Goal: Communication & Community: Ask a question

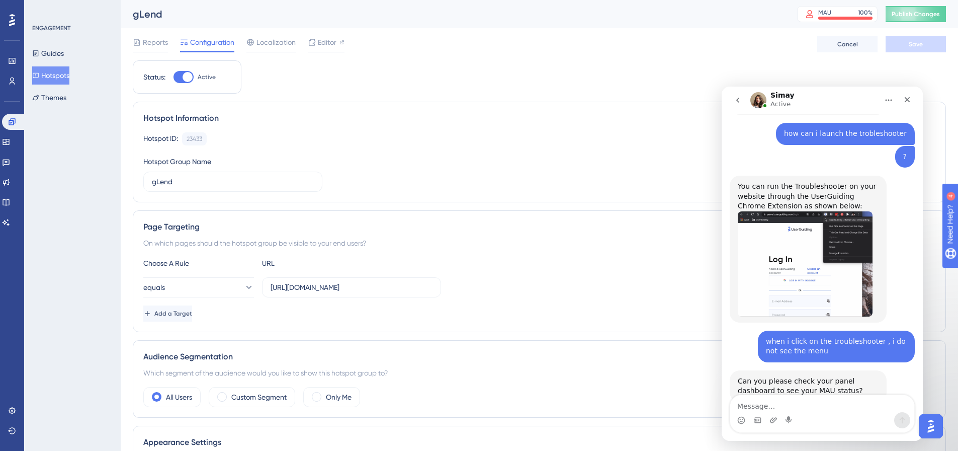
click at [786, 404] on textarea "Message…" at bounding box center [822, 403] width 184 height 17
type textarea "yes . it says 100%"
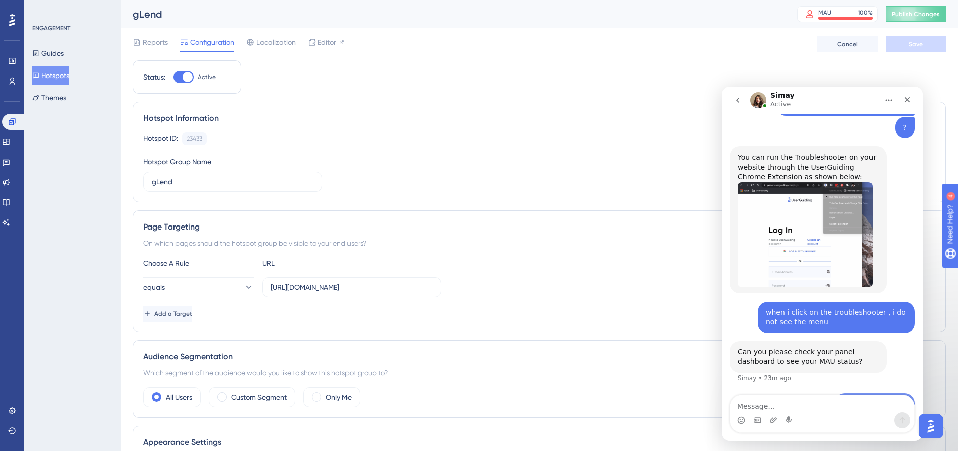
scroll to position [401, 0]
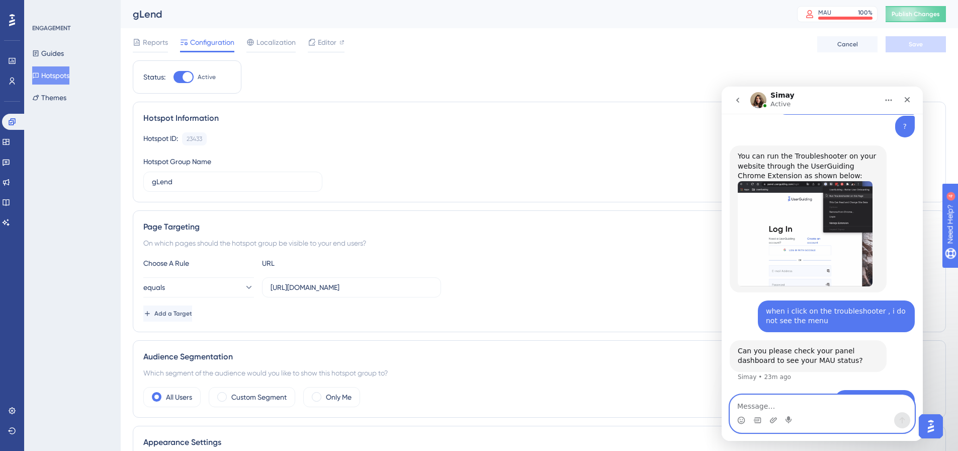
click at [792, 407] on textarea "Message…" at bounding box center [822, 403] width 184 height 17
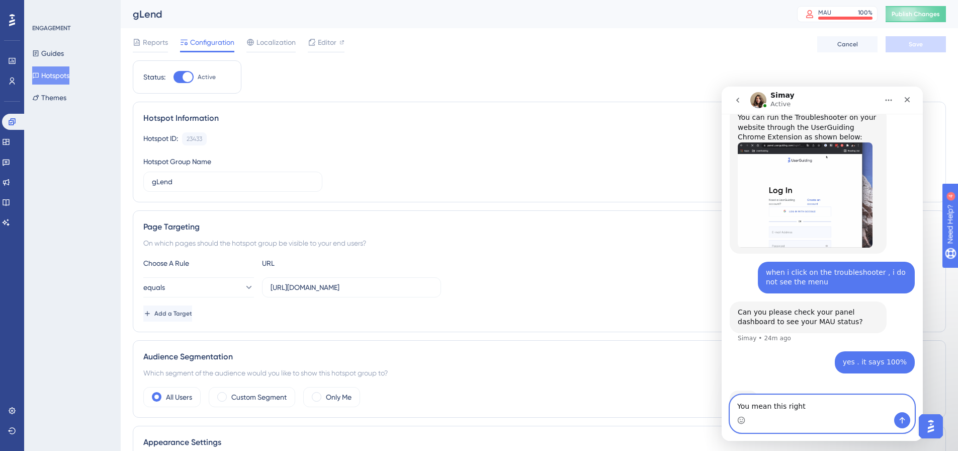
paste textarea ">"
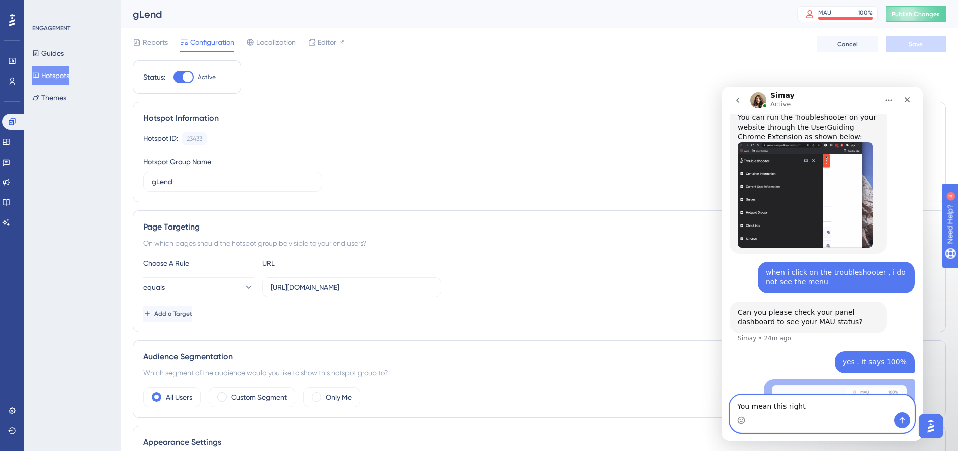
scroll to position [470, 0]
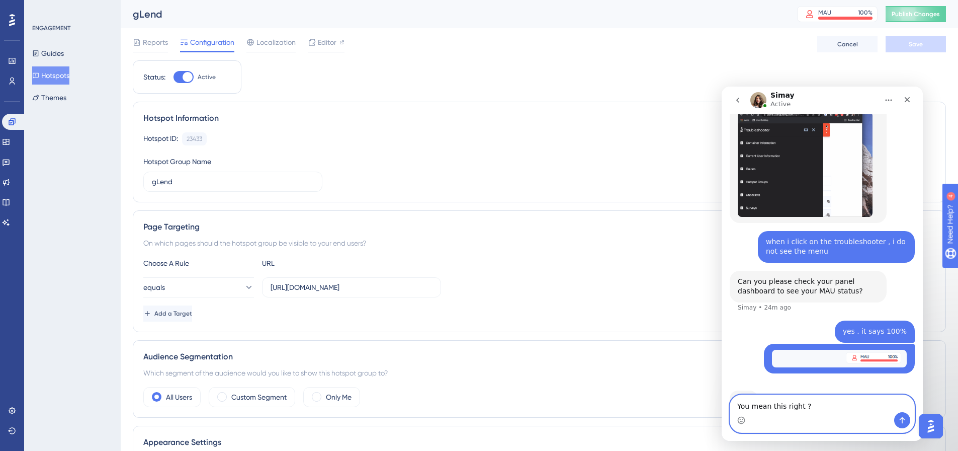
type textarea "You mean this right ?"
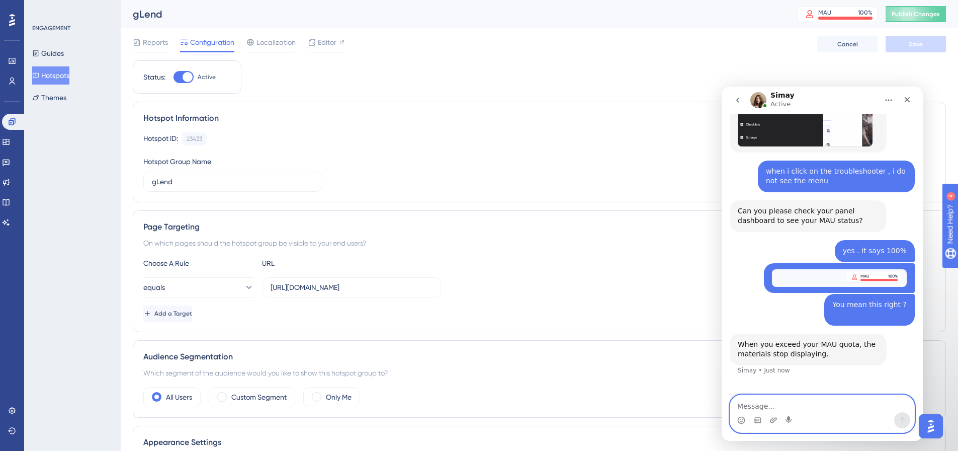
scroll to position [543, 0]
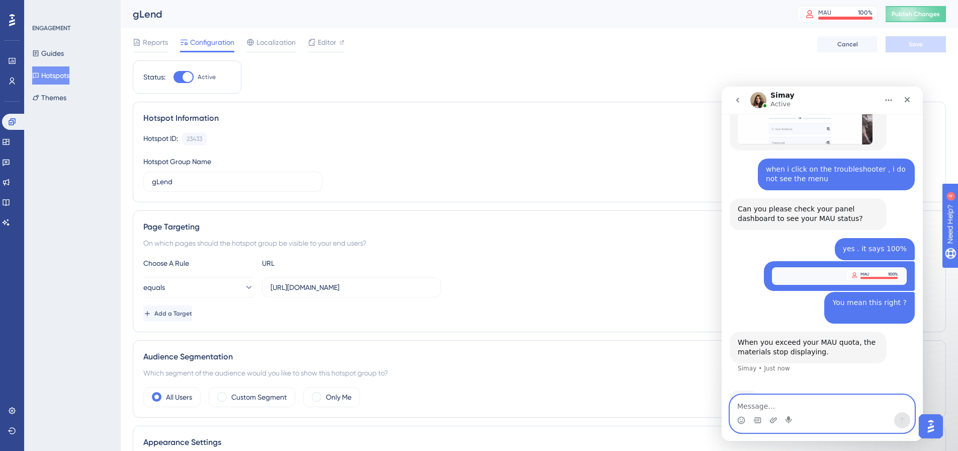
click at [770, 403] on textarea "Message…" at bounding box center [822, 403] width 184 height 17
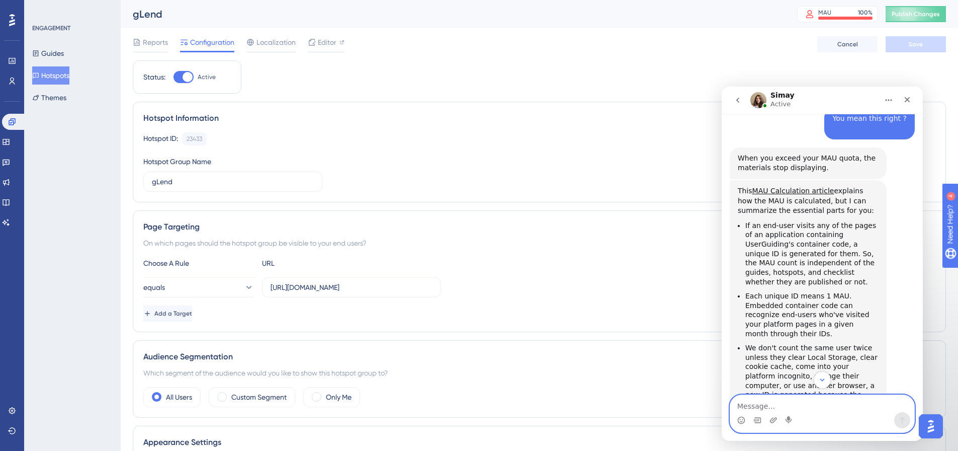
scroll to position [779, 0]
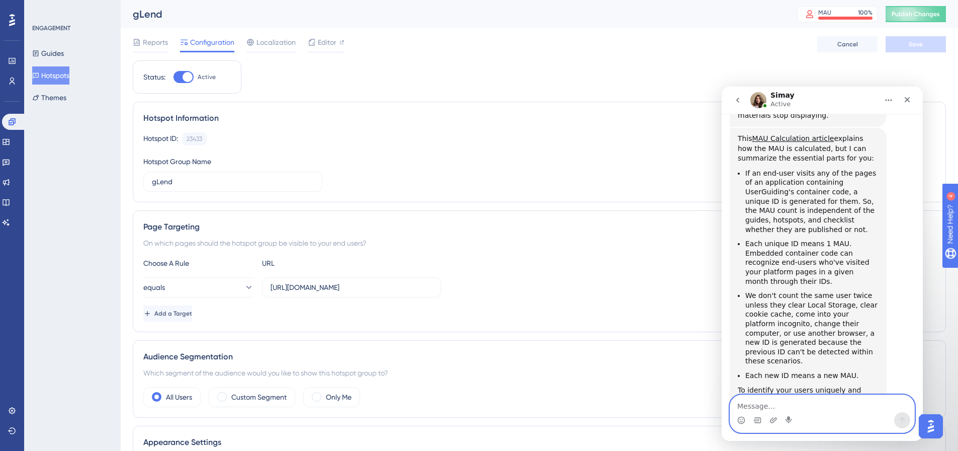
click at [809, 407] on textarea "Message…" at bounding box center [822, 403] width 184 height 17
type textarea "ok. so what should i do to get this enabled ?"
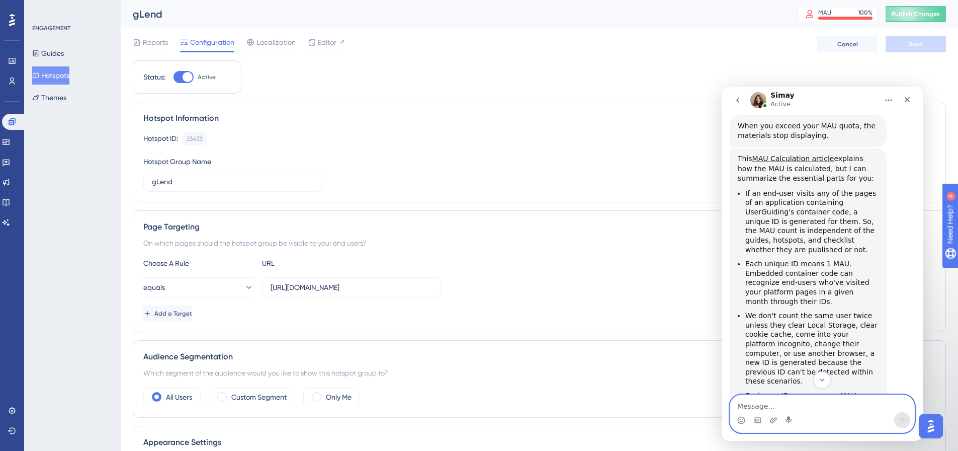
scroll to position [809, 0]
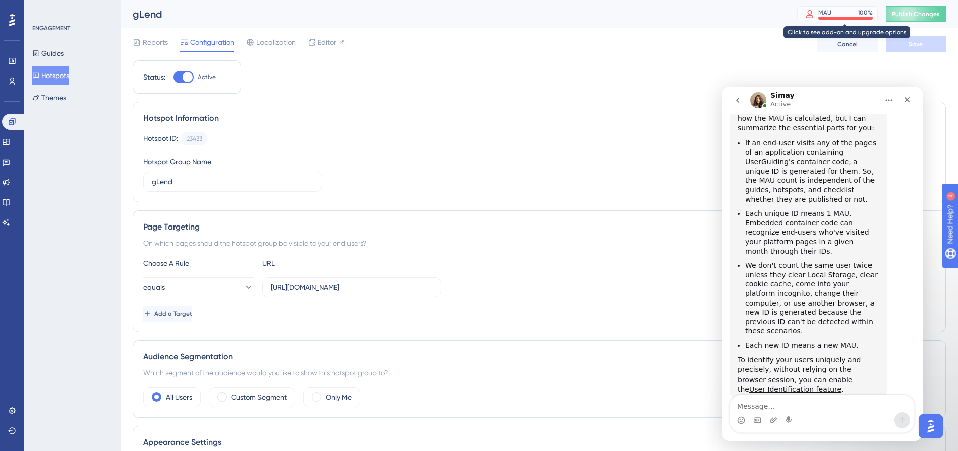
click at [850, 21] on div "MAU 100 %" at bounding box center [837, 14] width 80 height 16
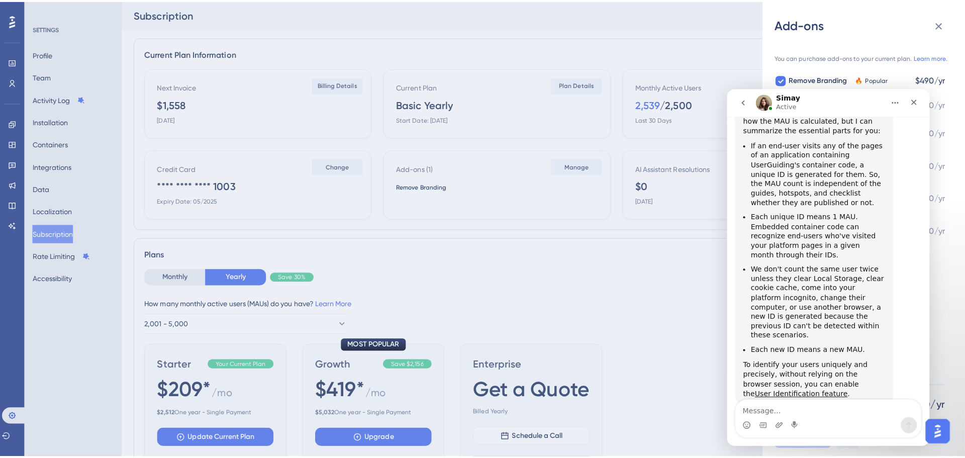
scroll to position [848, 0]
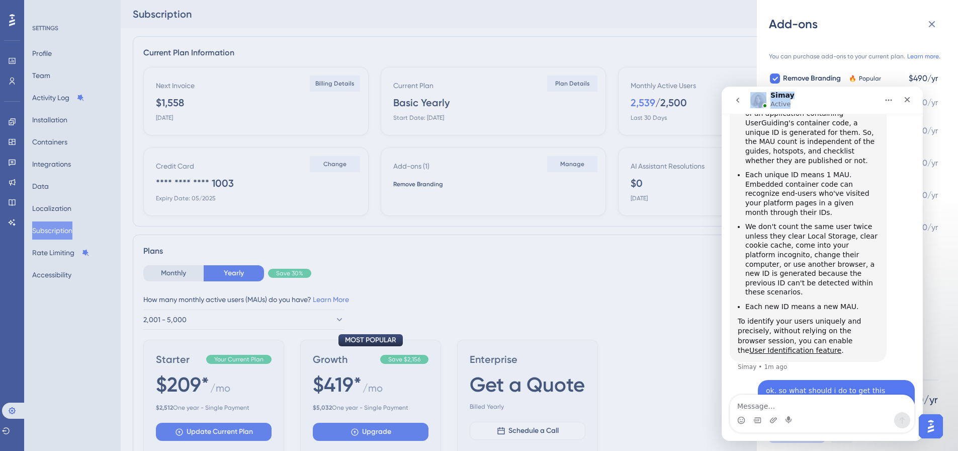
drag, startPoint x: 813, startPoint y: 103, endPoint x: 1366, endPoint y: 191, distance: 559.6
click html "Simay Active We help your business grow with better user onboarding, automated …"
click at [668, 223] on div "Add-ons You can purchase add-ons to your current plan. Learn more. Remove Brand…" at bounding box center [479, 225] width 958 height 451
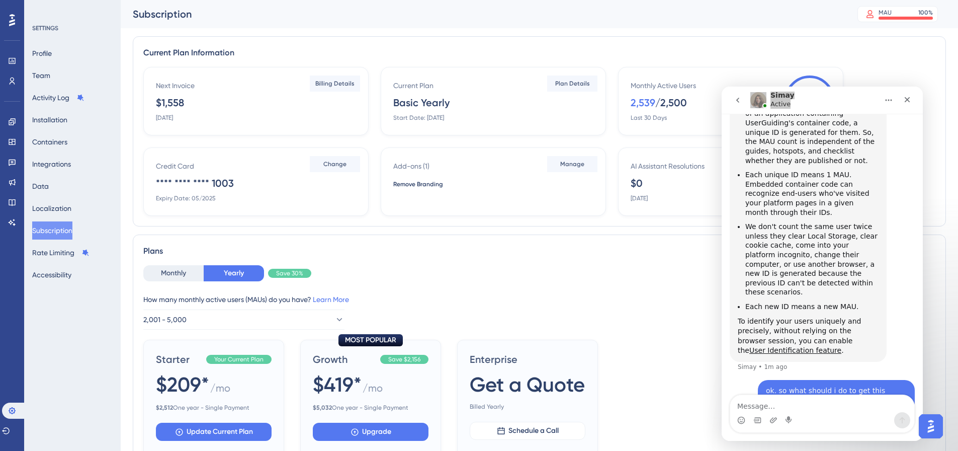
click at [760, 12] on div "Subscription" at bounding box center [482, 14] width 699 height 14
click at [855, 98] on div "Simay Active" at bounding box center [814, 101] width 128 height 18
click at [52, 60] on button "Profile" at bounding box center [42, 53] width 20 height 18
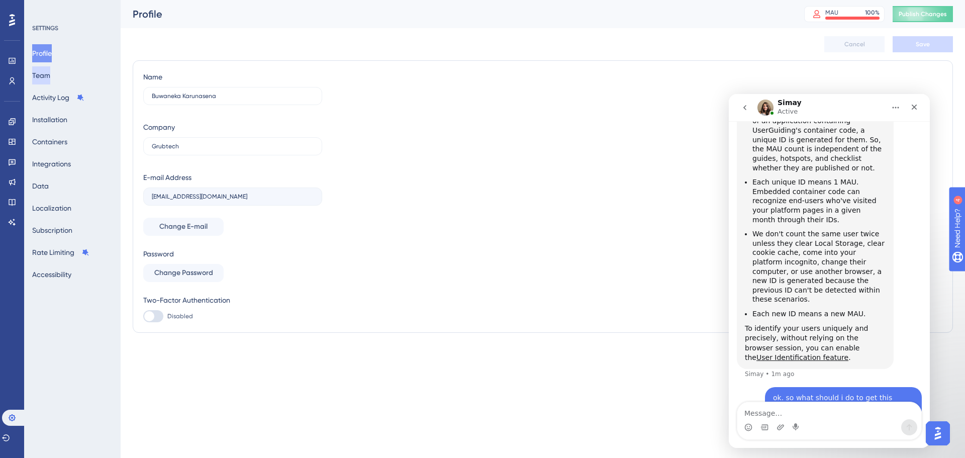
click at [49, 76] on button "Team" at bounding box center [41, 75] width 18 height 18
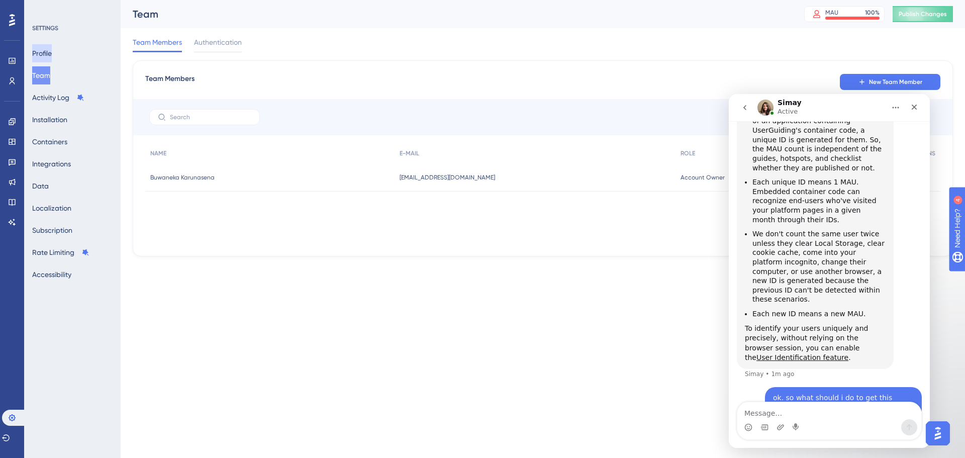
click at [51, 52] on button "Profile" at bounding box center [42, 53] width 20 height 18
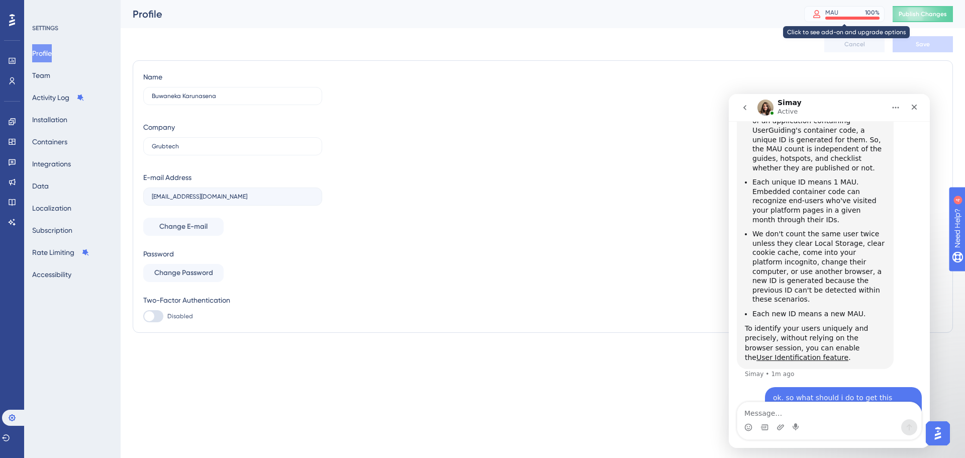
click at [843, 16] on div "MAU 100 %" at bounding box center [853, 13] width 54 height 8
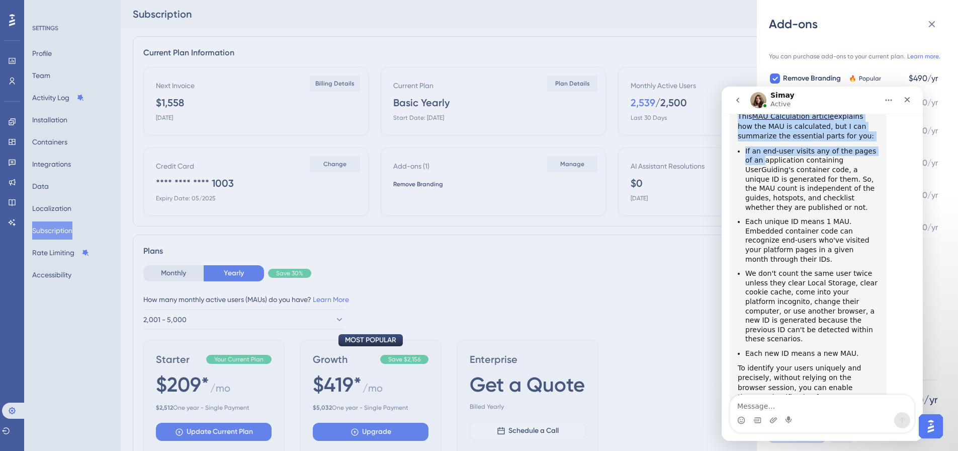
drag, startPoint x: 821, startPoint y: 101, endPoint x: 735, endPoint y: 135, distance: 93.0
click at [735, 135] on div "Simay Active We help your business grow with better user onboarding, automated …" at bounding box center [822, 263] width 201 height 354
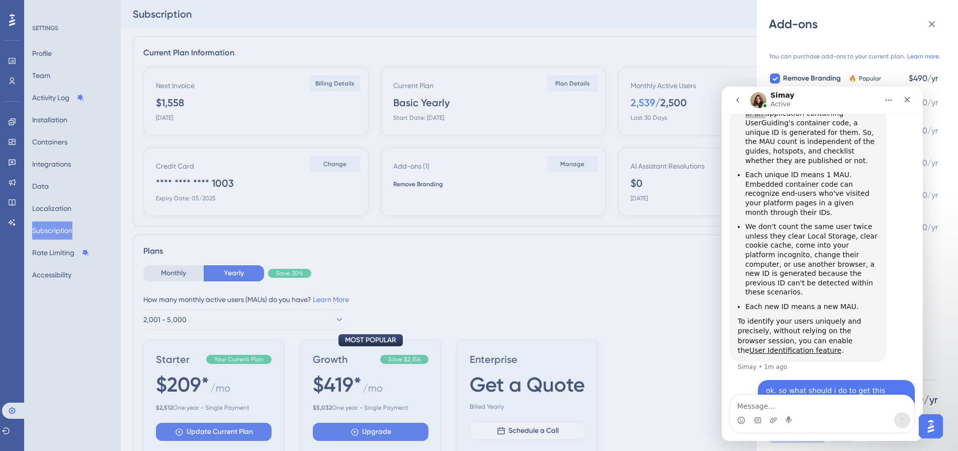
click at [620, 250] on div "Add-ons You can purchase add-ons to your current plan. Learn more. Remove Brand…" at bounding box center [479, 225] width 958 height 451
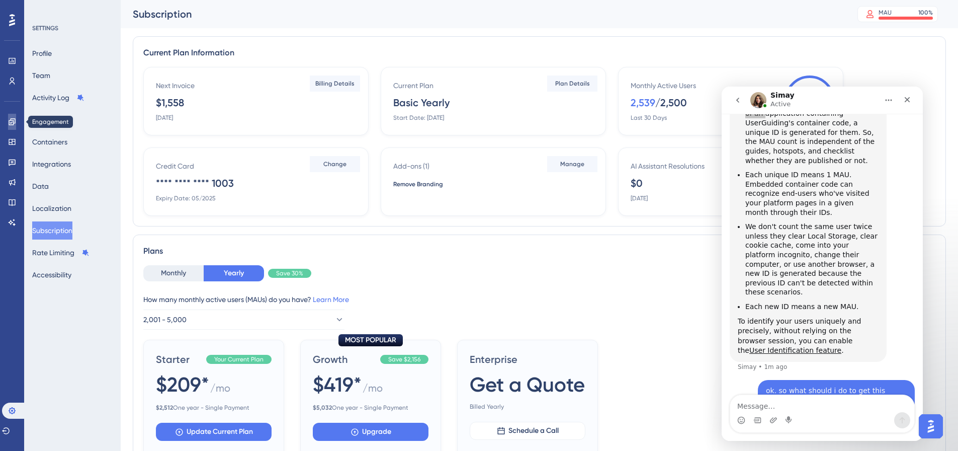
click at [13, 117] on link at bounding box center [12, 122] width 8 height 16
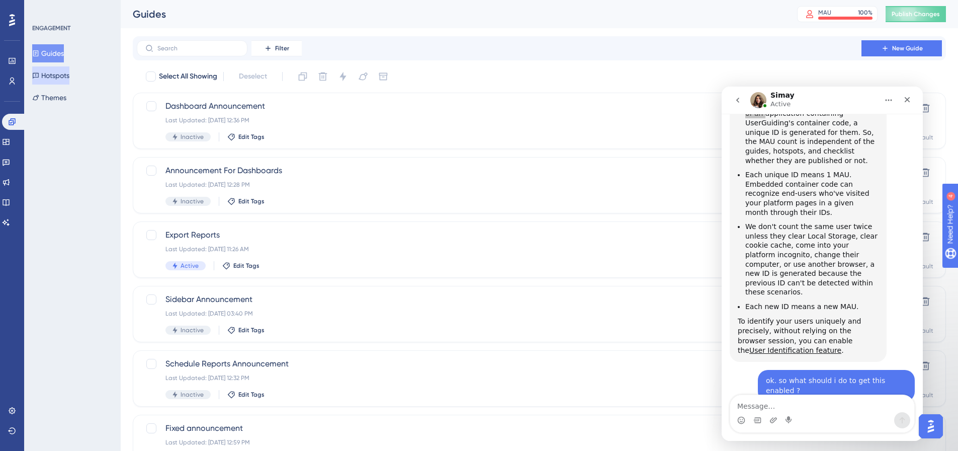
scroll to position [868, 0]
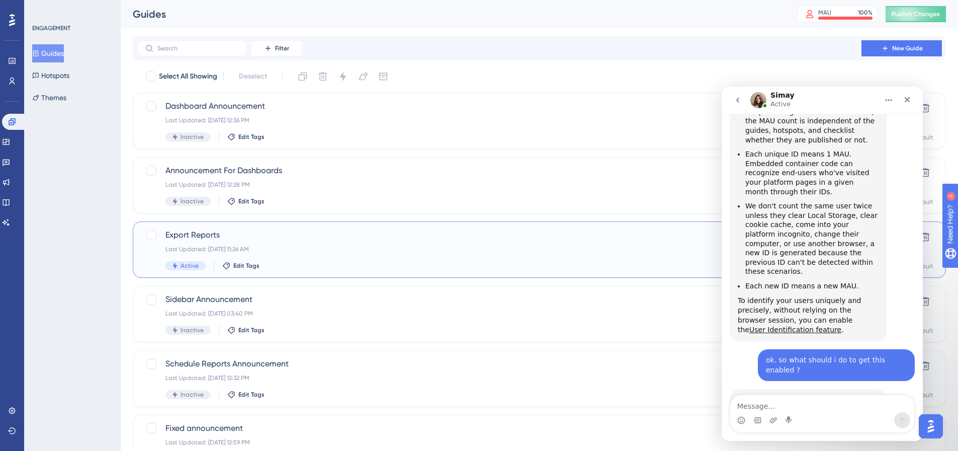
click at [392, 235] on span "Export Reports" at bounding box center [498, 235] width 667 height 12
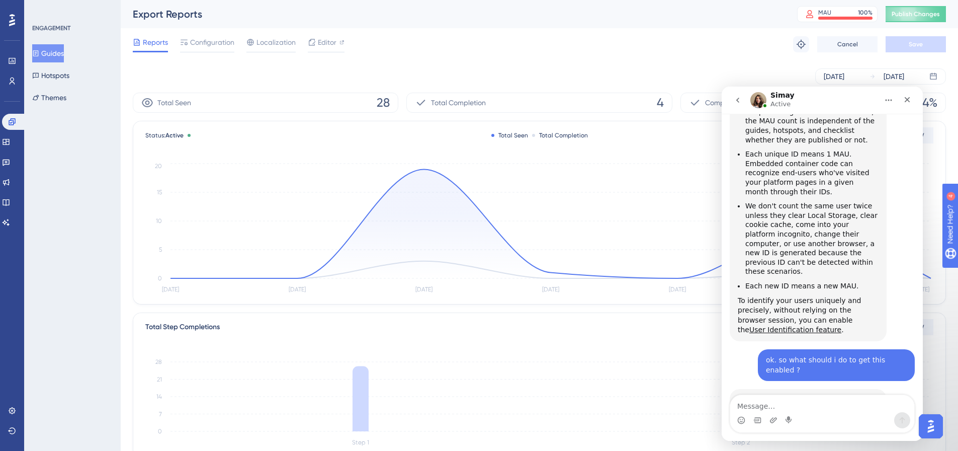
click at [63, 56] on button "Guides" at bounding box center [48, 53] width 32 height 18
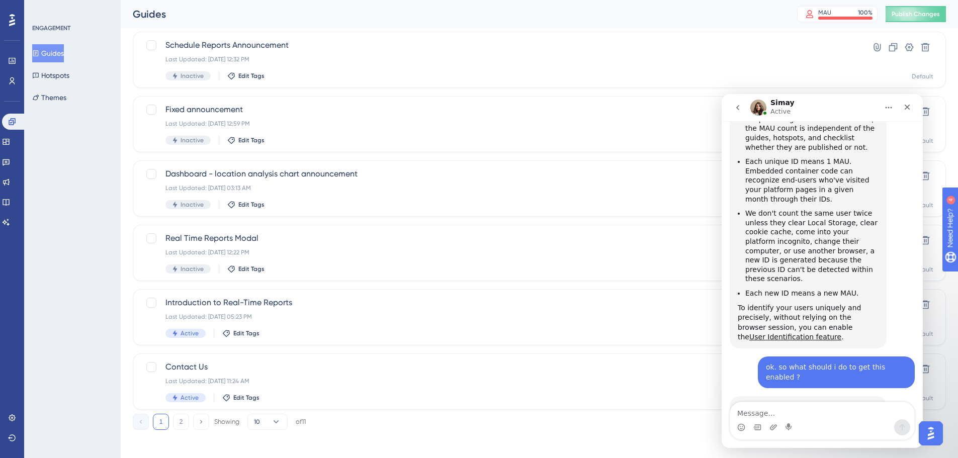
scroll to position [322, 0]
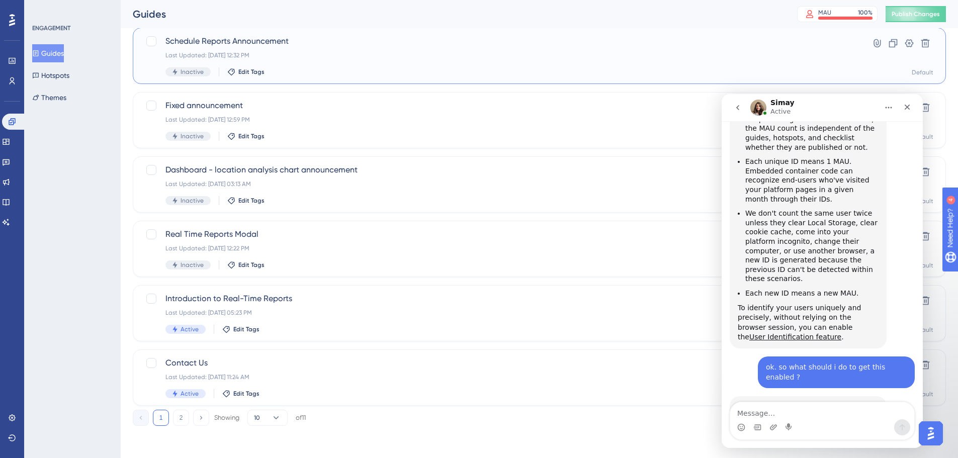
click at [605, 39] on span "Schedule Reports Announcement" at bounding box center [498, 41] width 667 height 12
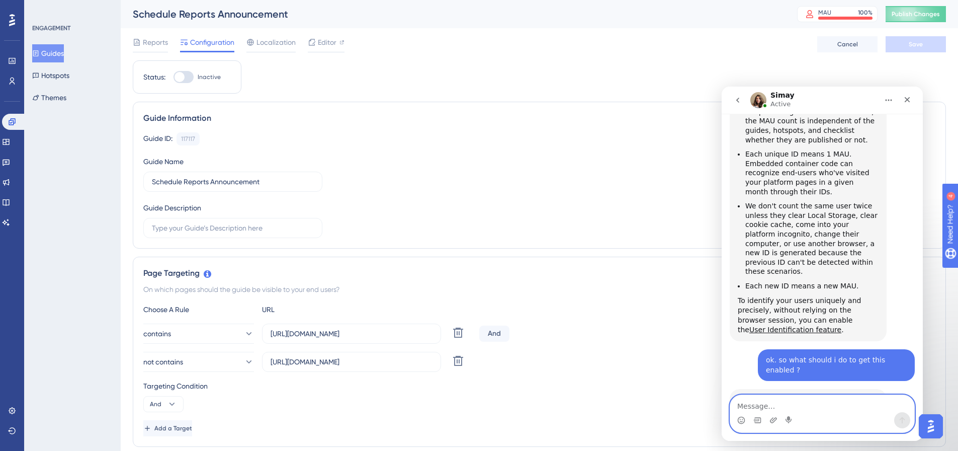
click at [822, 408] on textarea "Message…" at bounding box center [822, 403] width 184 height 17
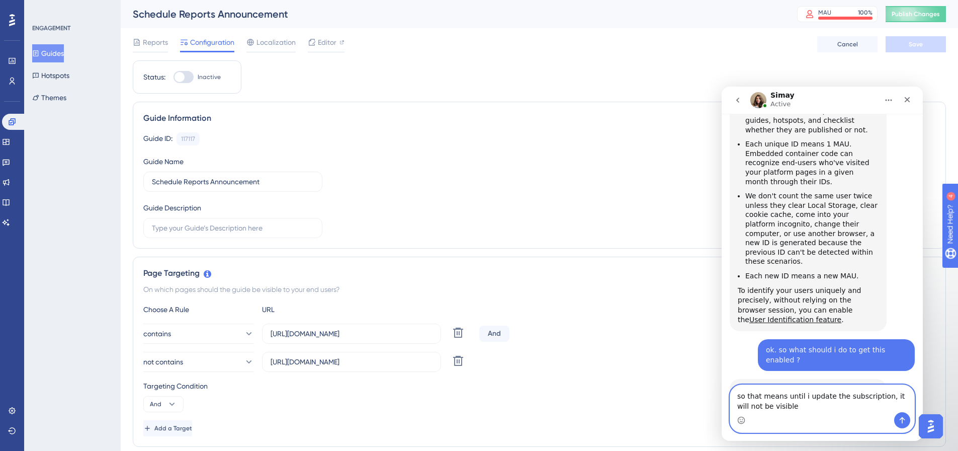
type textarea "so that means until i update the subscription, it will not be visible"
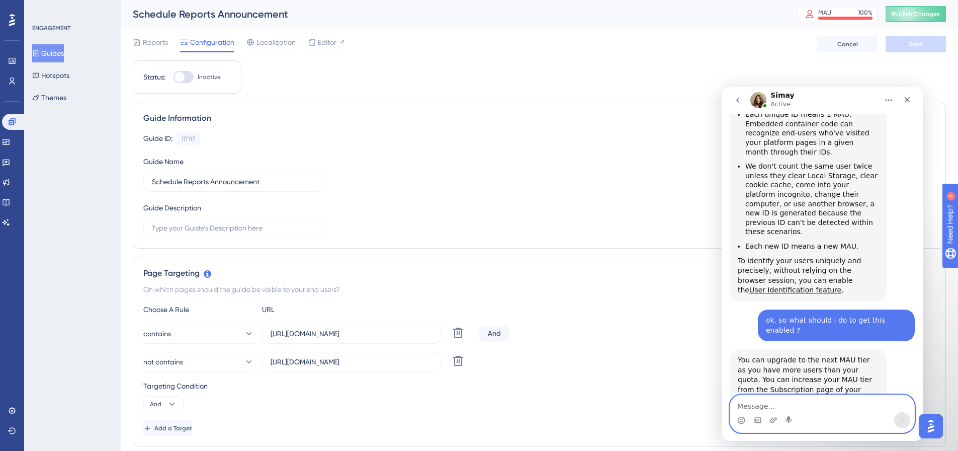
scroll to position [909, 0]
type textarea "is that so?"
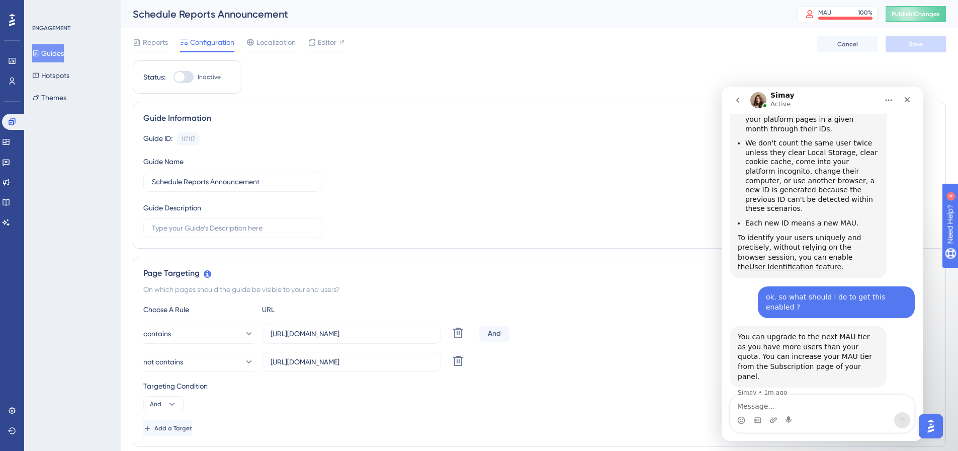
click at [58, 79] on button "Hotspots" at bounding box center [50, 75] width 37 height 18
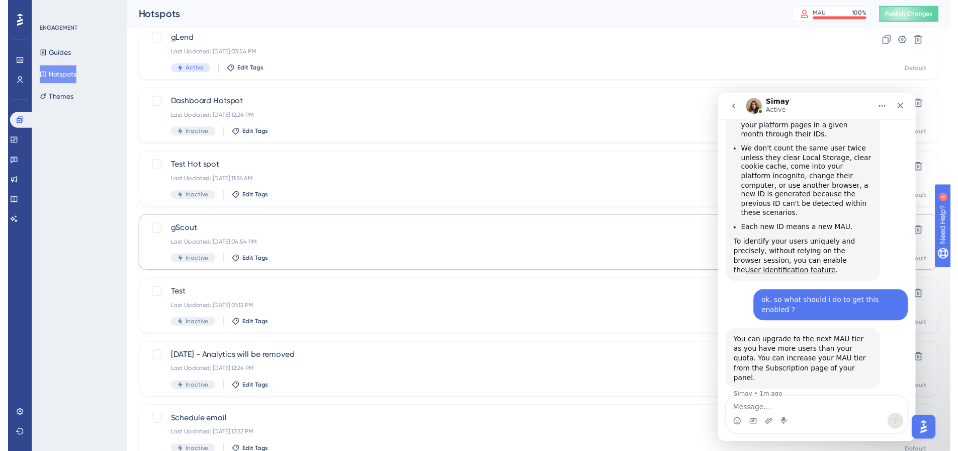
scroll to position [1, 0]
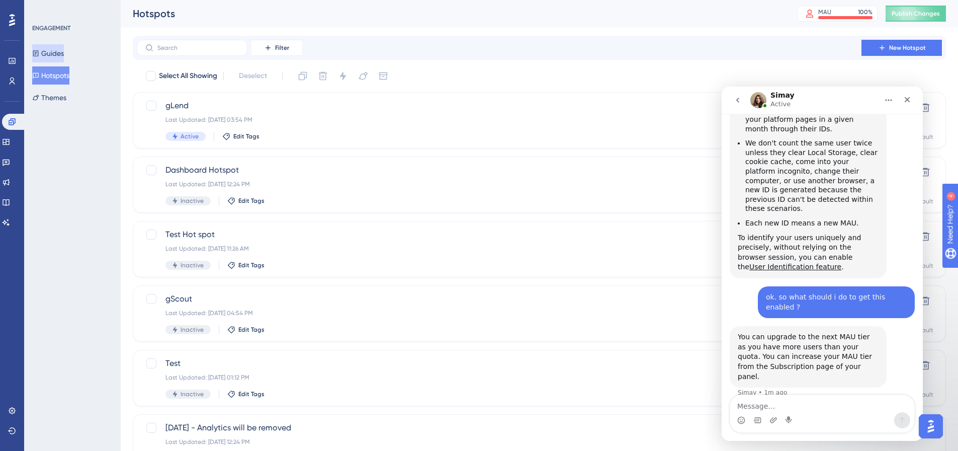
click at [64, 54] on button "Guides" at bounding box center [48, 53] width 32 height 18
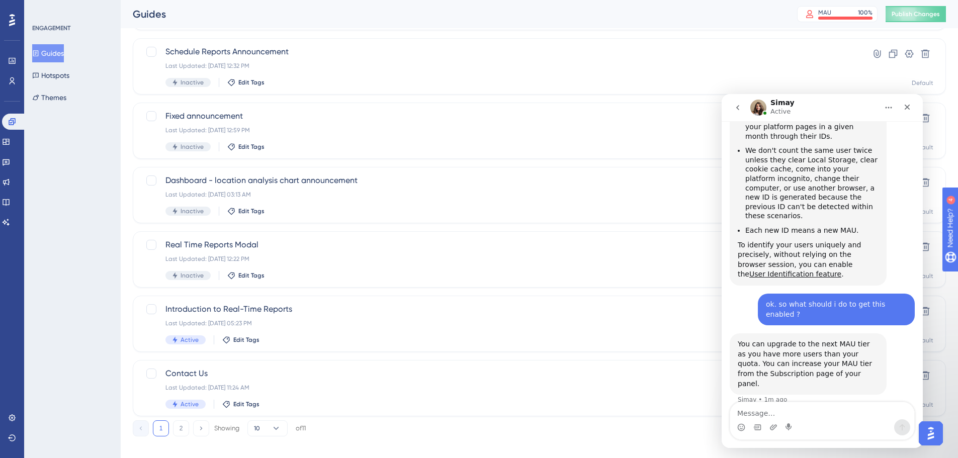
scroll to position [322, 0]
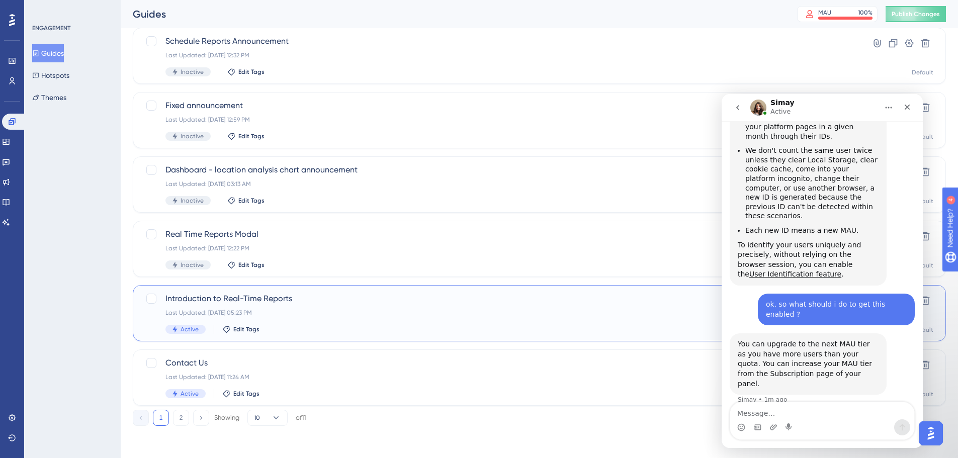
click at [344, 320] on div "Introduction to Real-Time Reports Last Updated: [DATE] 05:23 PM Active Edit Tags" at bounding box center [498, 313] width 667 height 41
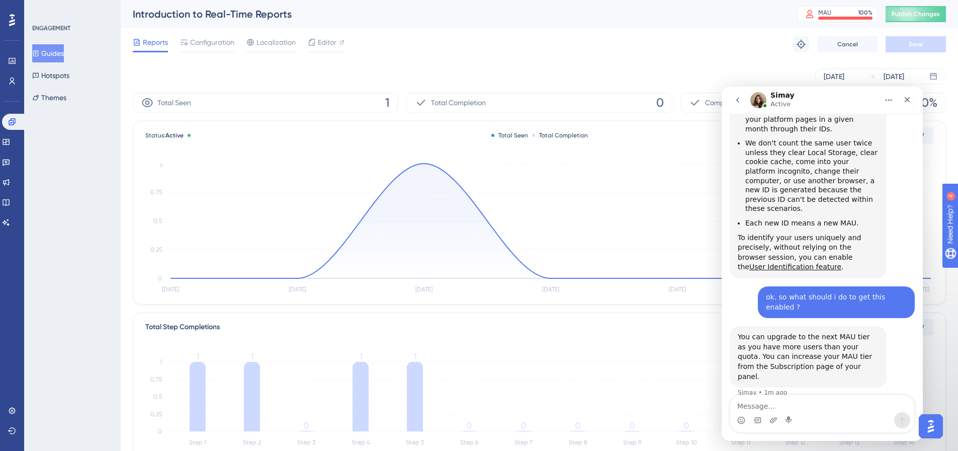
click at [62, 53] on button "Guides" at bounding box center [48, 53] width 32 height 18
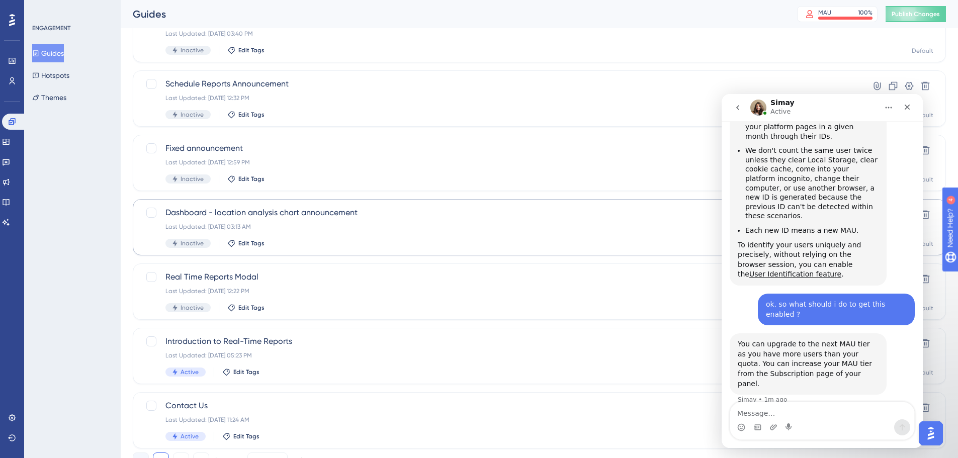
scroll to position [322, 0]
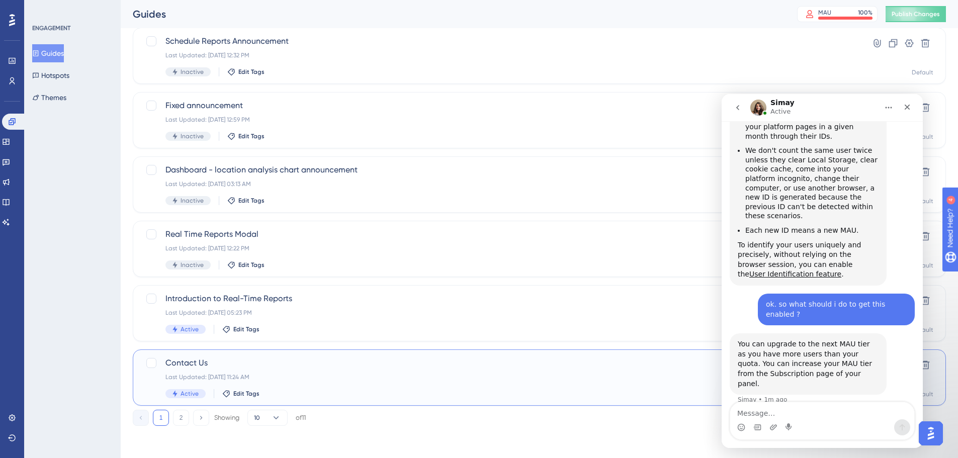
click at [312, 365] on span "Contact Us" at bounding box center [498, 363] width 667 height 12
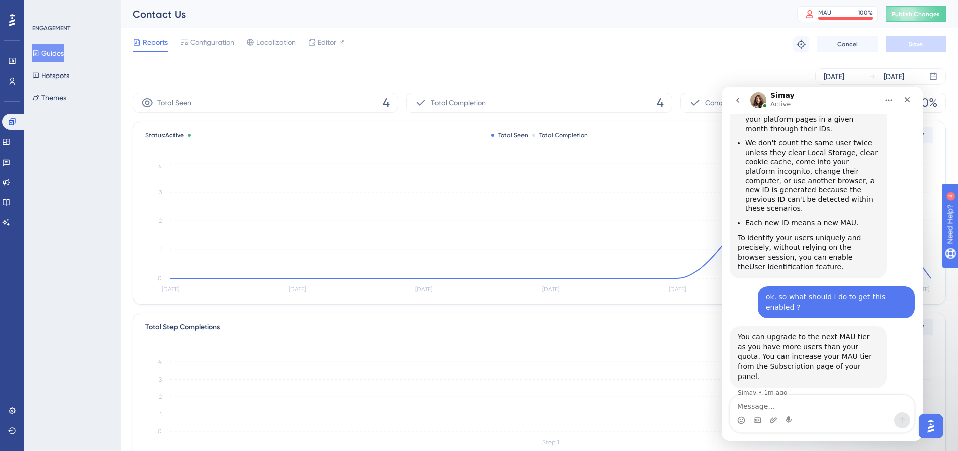
click at [845, 94] on div "Simay Active" at bounding box center [814, 101] width 128 height 18
click at [904, 98] on icon "Close" at bounding box center [907, 100] width 8 height 8
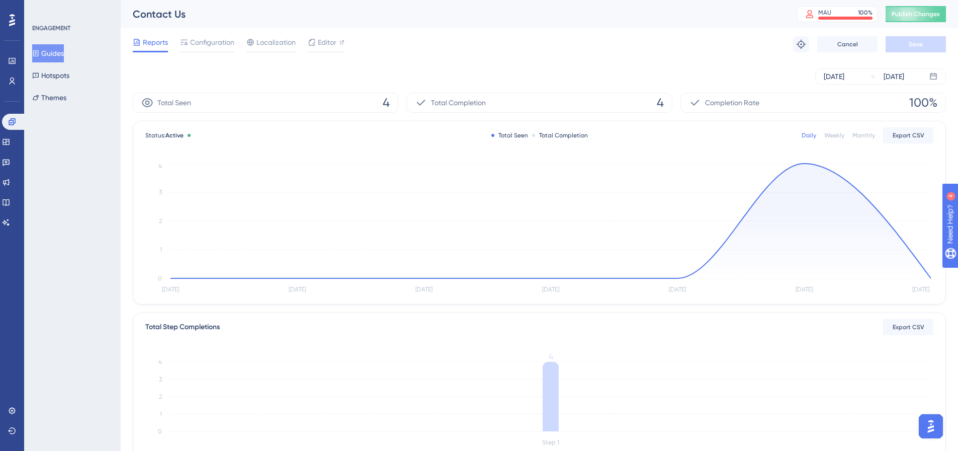
click at [858, 134] on div "Monthly" at bounding box center [863, 135] width 23 height 8
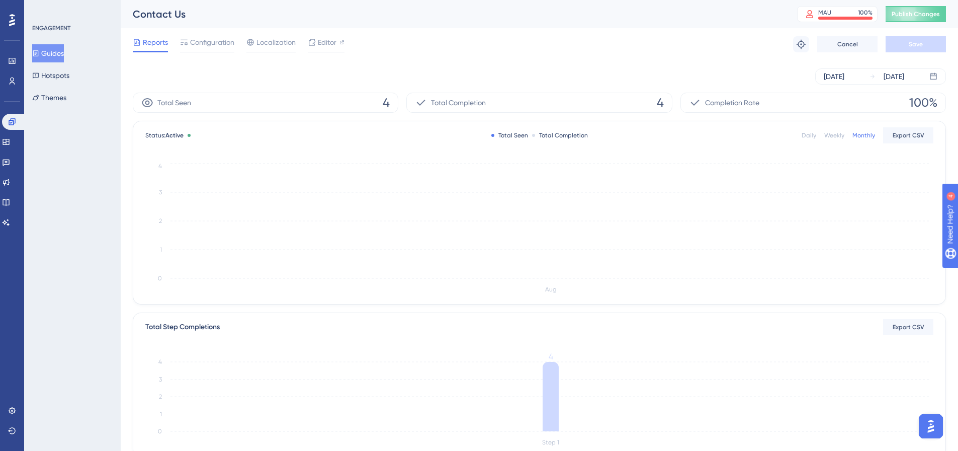
click at [64, 56] on button "Guides" at bounding box center [48, 53] width 32 height 18
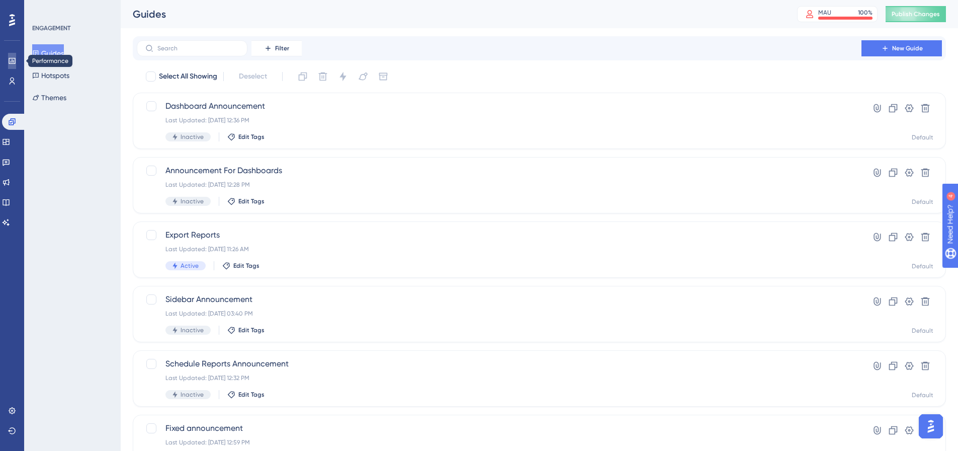
click at [13, 63] on icon at bounding box center [12, 61] width 8 height 8
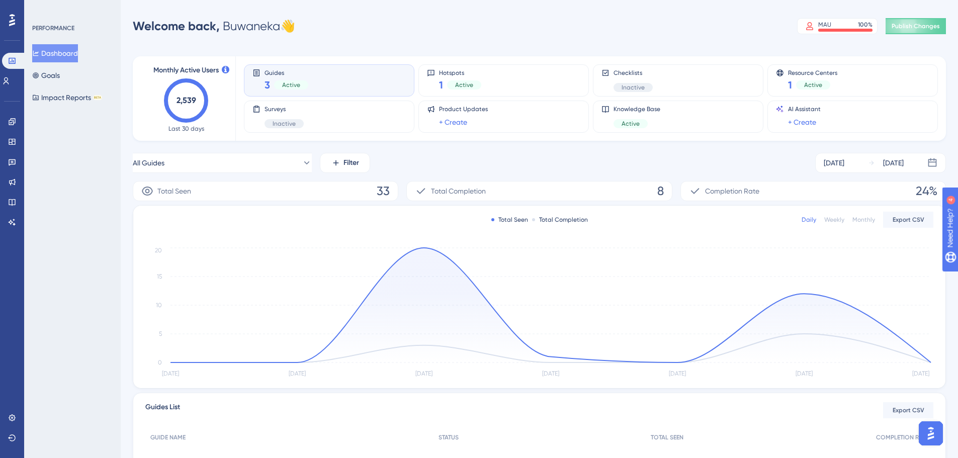
click at [859, 222] on div "Monthly" at bounding box center [863, 220] width 23 height 8
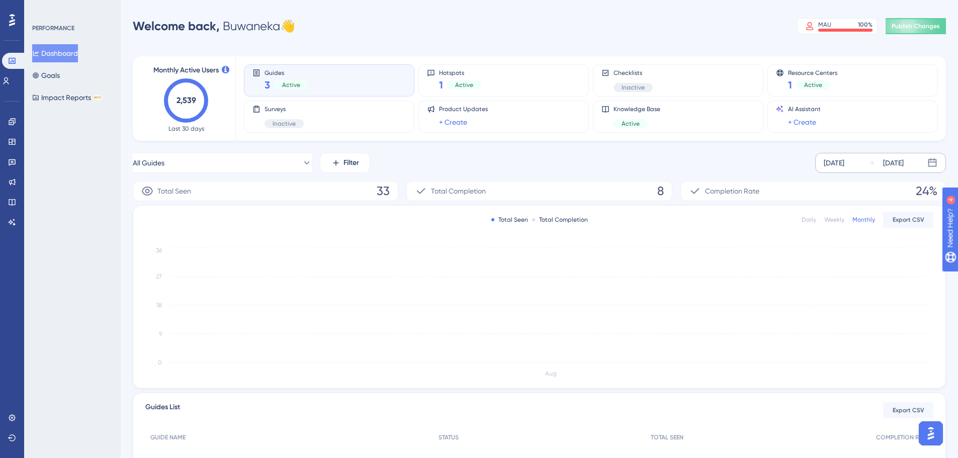
click at [844, 163] on div "[DATE]" at bounding box center [834, 163] width 21 height 12
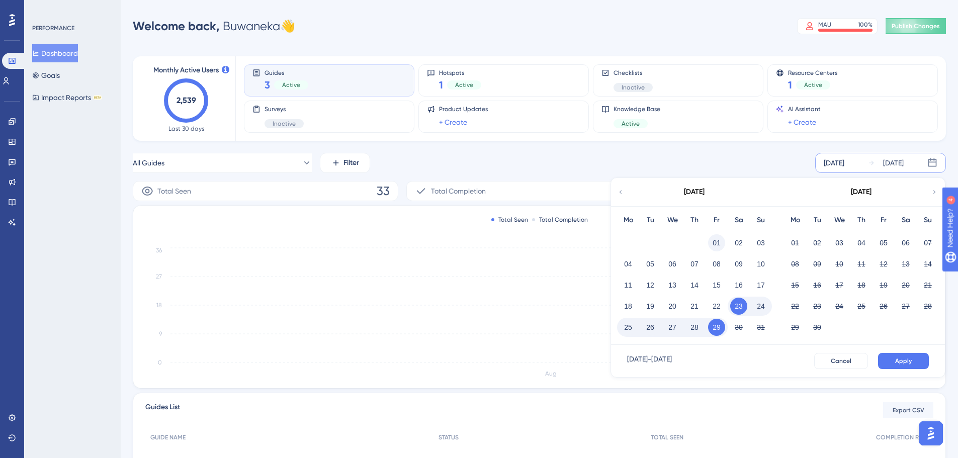
click at [719, 244] on button "01" at bounding box center [716, 242] width 17 height 17
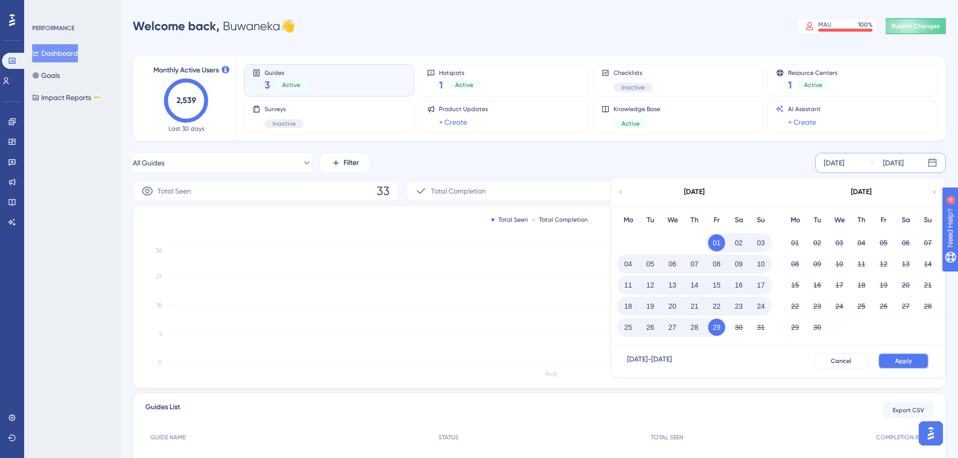
click at [899, 356] on button "Apply" at bounding box center [903, 361] width 51 height 16
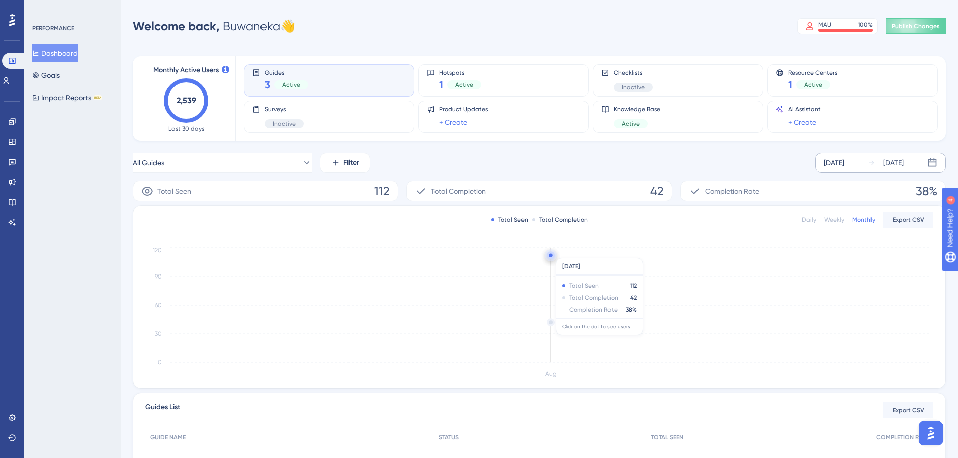
scroll to position [970, 0]
click at [363, 36] on div "Welcome back, Buwaneka 👋 MAU 100 % Click to see add-on and upgrade options Publ…" at bounding box center [539, 26] width 813 height 20
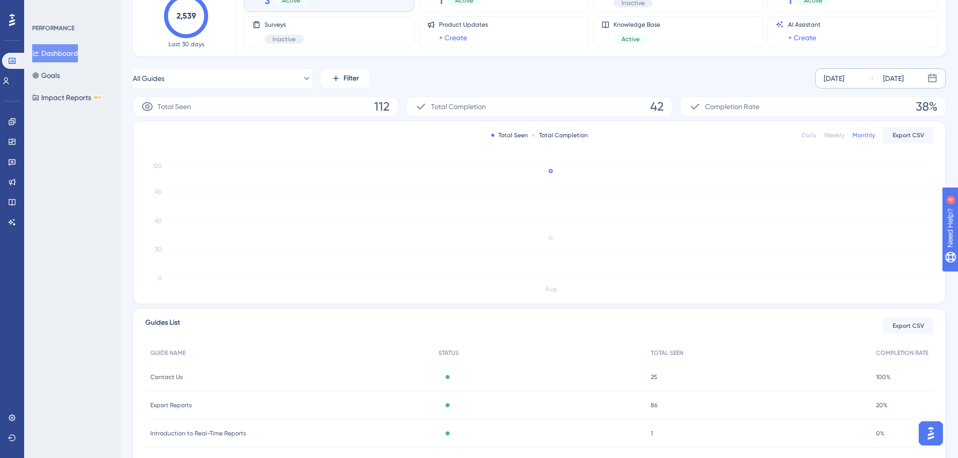
scroll to position [0, 0]
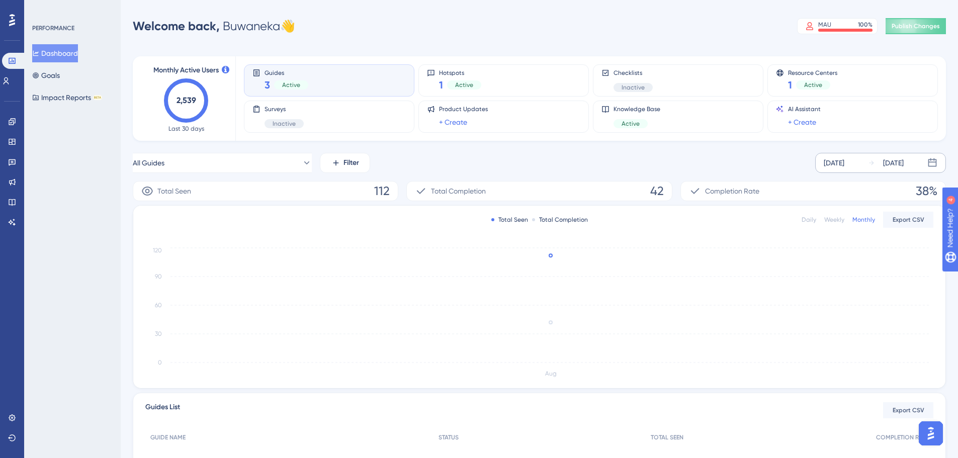
click at [928, 429] on img "Open AI Assistant Launcher" at bounding box center [931, 433] width 18 height 18
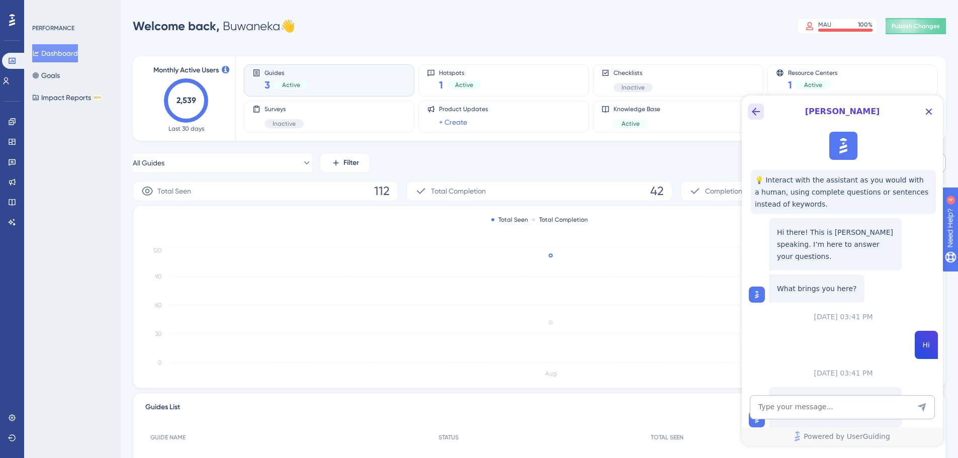
click at [760, 113] on icon "Back Button" at bounding box center [756, 112] width 12 height 12
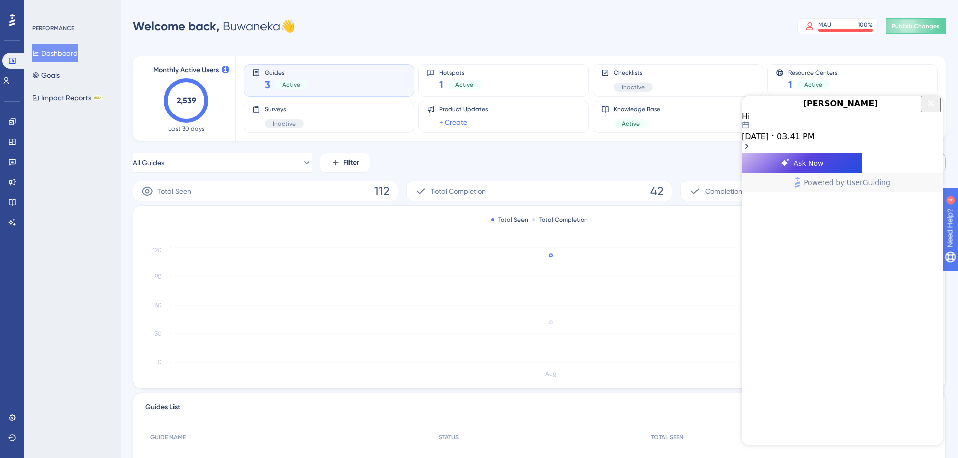
click at [875, 141] on div "Hi [DATE] 03.41 PM" at bounding box center [842, 127] width 201 height 30
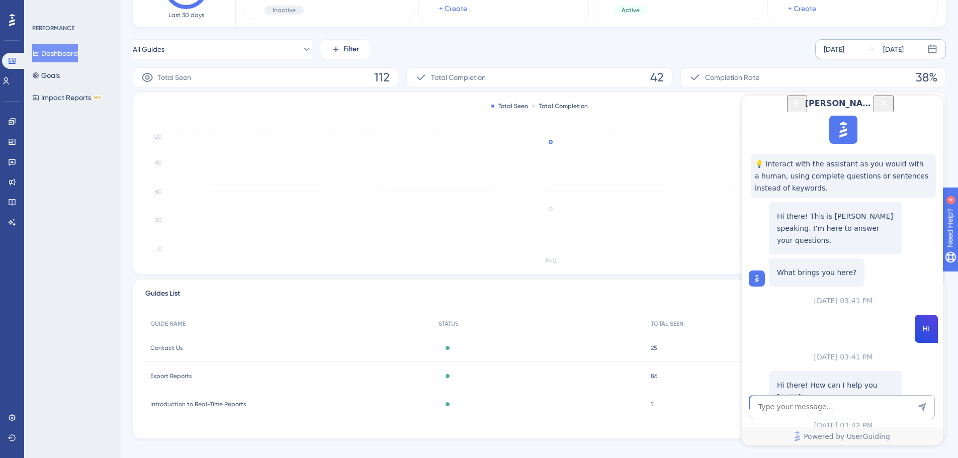
scroll to position [127, 0]
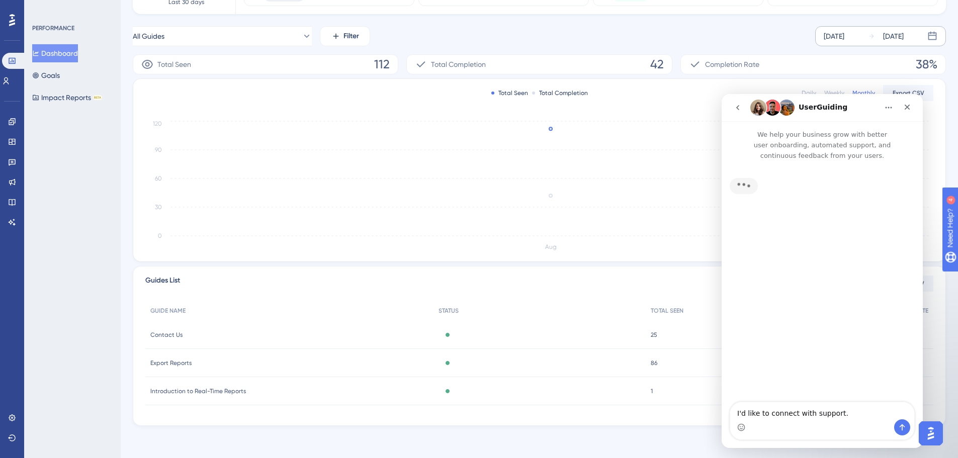
scroll to position [0, 0]
click at [937, 135] on div "Total Seen Total Completion Daily Weekly Monthly Export CSV Aug 0 30 60 90 120" at bounding box center [539, 170] width 812 height 183
click at [840, 409] on textarea "I'd like to connect with support." at bounding box center [822, 410] width 184 height 17
drag, startPoint x: 1630, startPoint y: 200, endPoint x: 909, endPoint y: 106, distance: 727.8
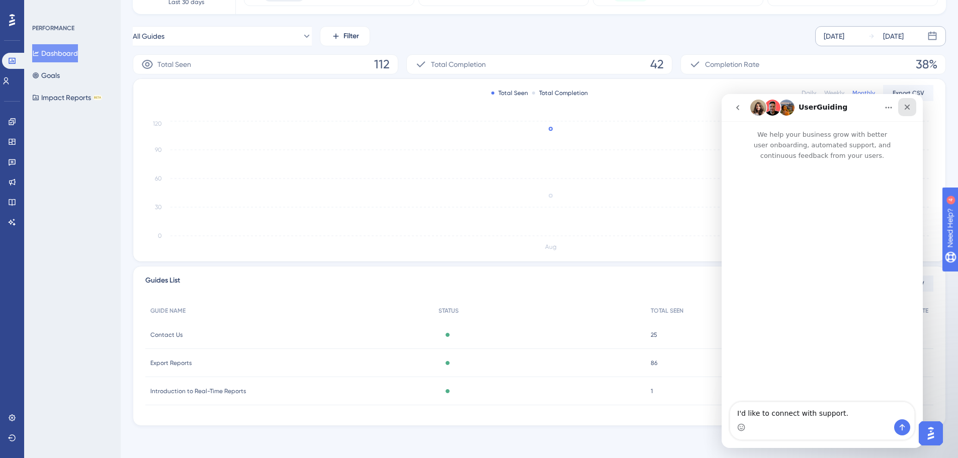
click at [909, 106] on icon "Close" at bounding box center [908, 108] width 6 height 6
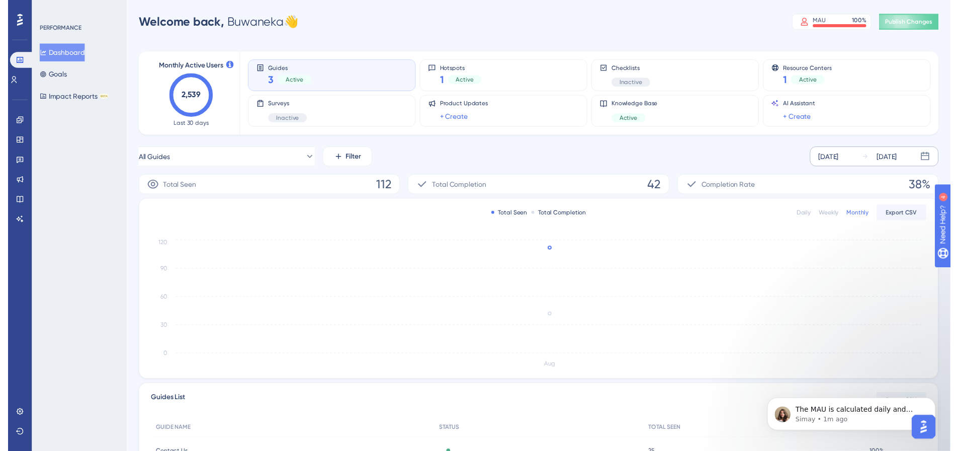
scroll to position [0, 0]
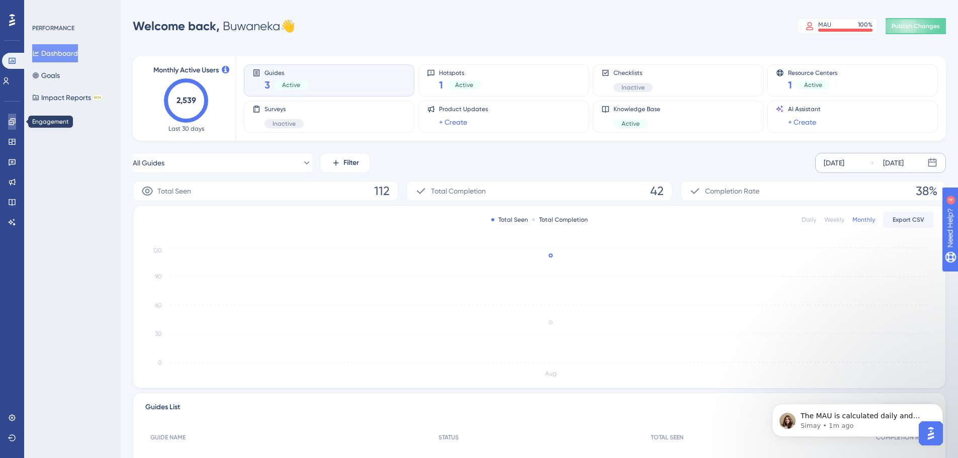
click at [12, 127] on link at bounding box center [12, 122] width 8 height 16
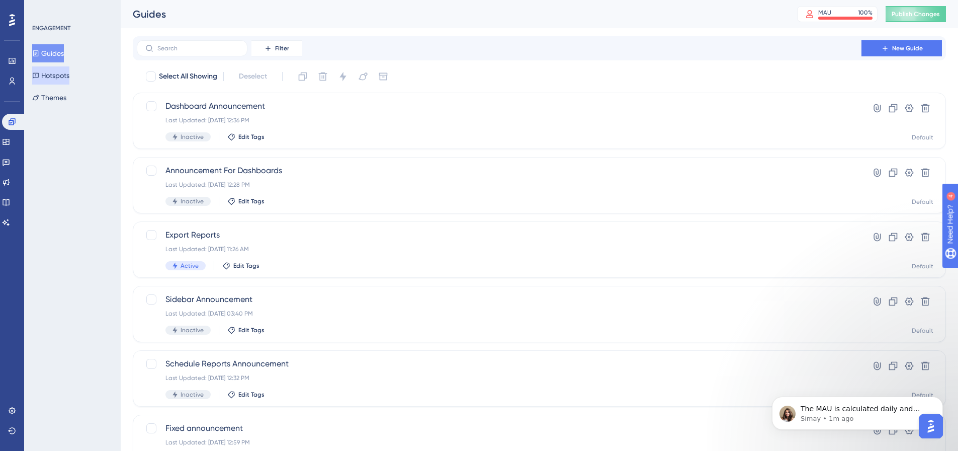
click at [67, 76] on button "Hotspots" at bounding box center [50, 75] width 37 height 18
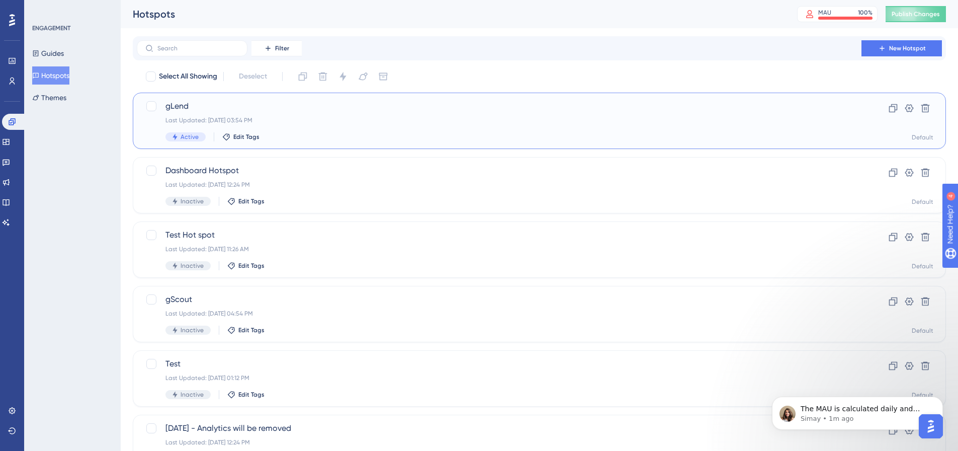
click at [194, 112] on div "gLend Last Updated: [DATE] 03:54 PM Active Edit Tags" at bounding box center [498, 120] width 667 height 41
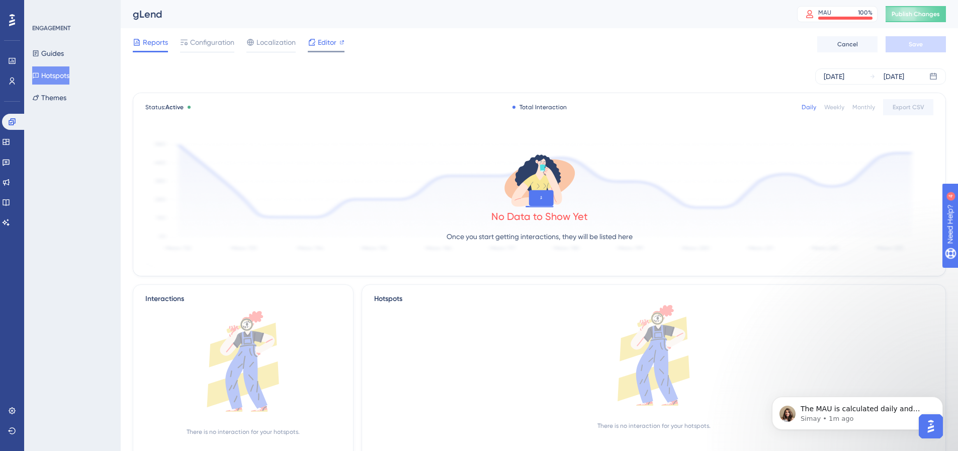
click at [330, 49] on div "Editor" at bounding box center [326, 44] width 37 height 16
